Goal: Task Accomplishment & Management: Use online tool/utility

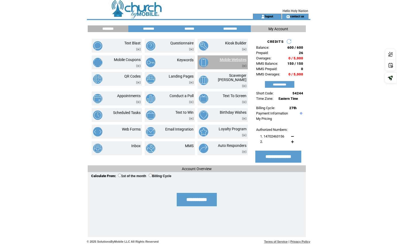
click at [232, 58] on link "Mobile Websites" at bounding box center [233, 59] width 27 height 4
click at [230, 57] on link "Mobile Websites" at bounding box center [233, 59] width 27 height 4
